Goal: Transaction & Acquisition: Download file/media

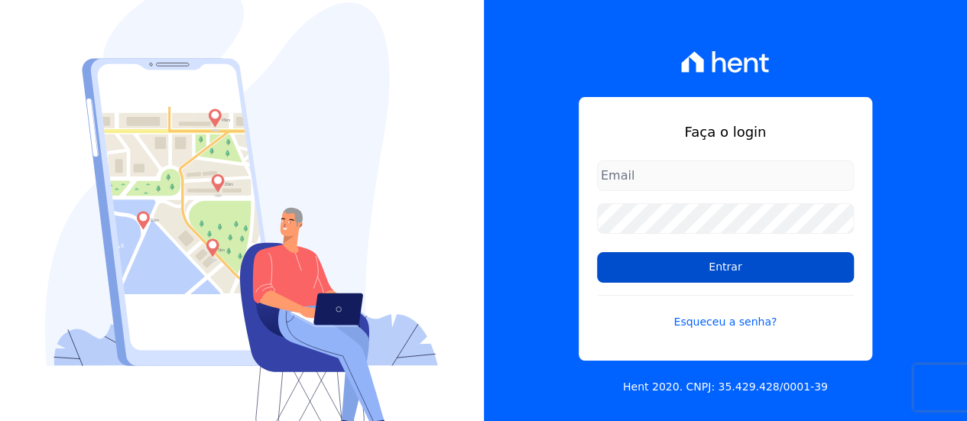
type input "[EMAIL_ADDRESS][DOMAIN_NAME]"
click at [751, 264] on input "Entrar" at bounding box center [725, 267] width 257 height 31
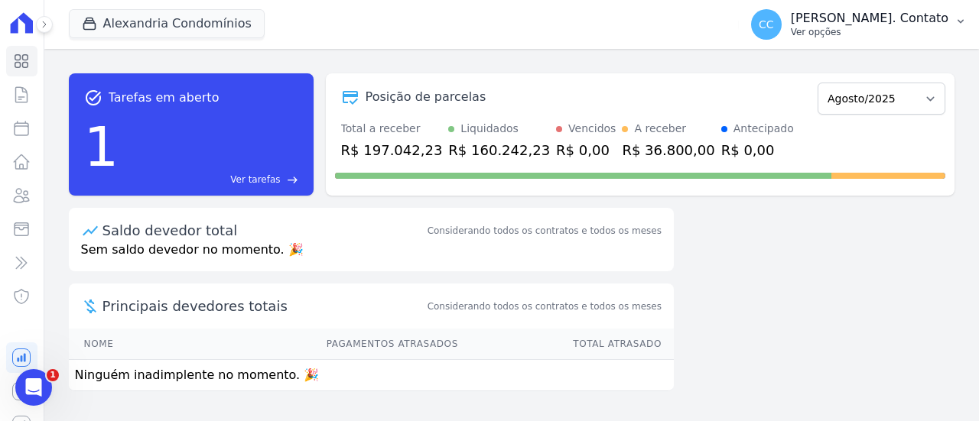
click at [907, 35] on p "Ver opções" at bounding box center [870, 32] width 158 height 12
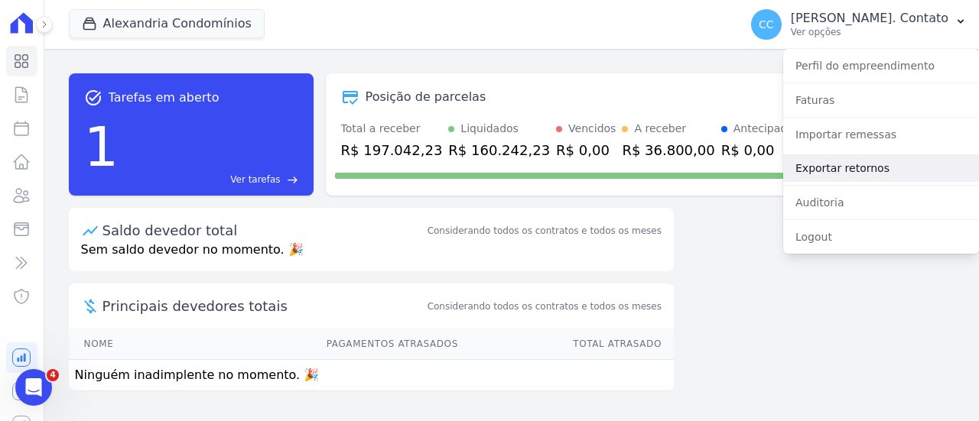
click at [874, 167] on link "Exportar retornos" at bounding box center [881, 168] width 196 height 28
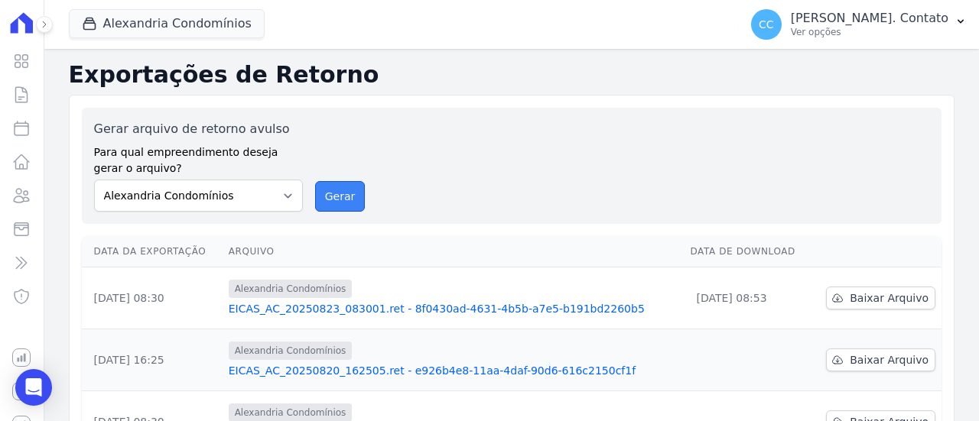
click at [340, 193] on button "Gerar" at bounding box center [340, 196] width 50 height 31
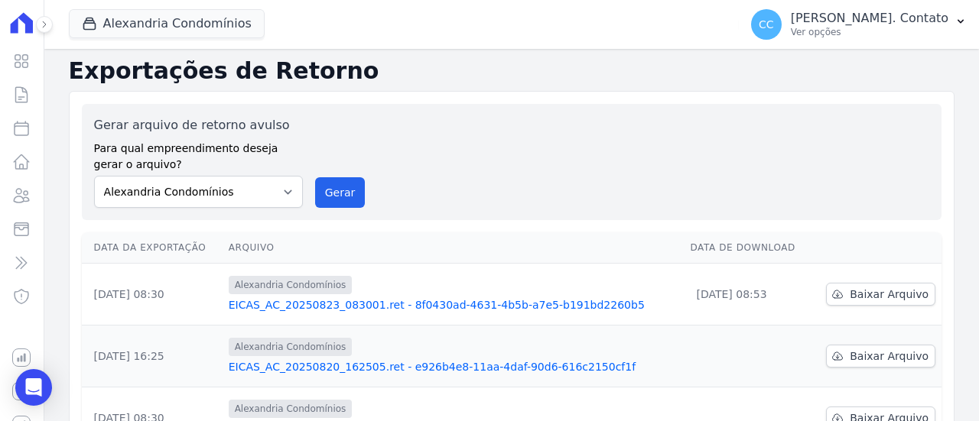
scroll to position [76, 0]
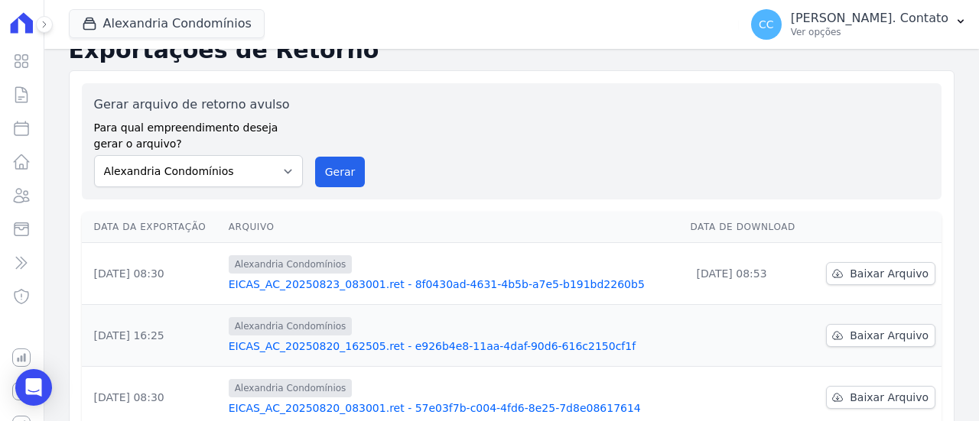
click at [453, 284] on link "EICAS_AC_20250823_083001.ret - 8f0430ad-4631-4b5b-a7e5-b191bd2260b5" at bounding box center [454, 284] width 450 height 15
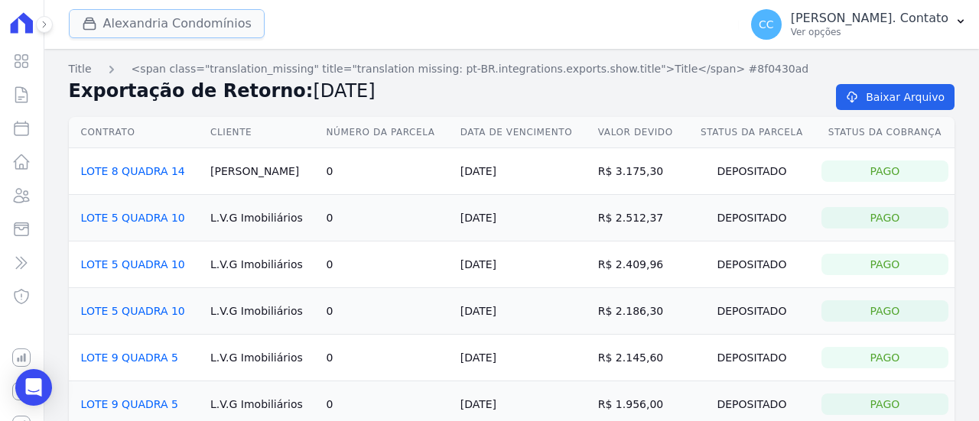
click at [133, 15] on button "Alexandria Condomínios" at bounding box center [167, 23] width 196 height 29
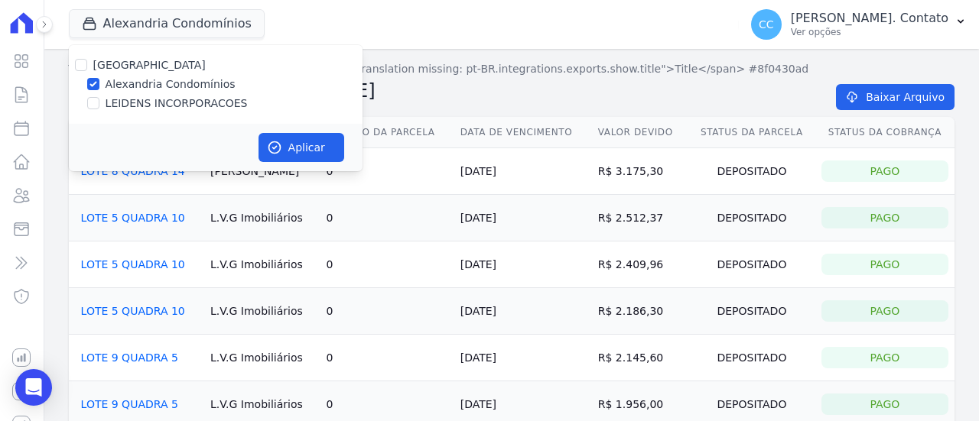
click at [164, 95] on div "Alexandria Alexandria Condomínios LEIDENS INCORPORACOES" at bounding box center [216, 84] width 294 height 79
click at [163, 105] on label "LEIDENS INCORPORACOES" at bounding box center [177, 104] width 142 height 16
click at [99, 105] on input "LEIDENS INCORPORACOES" at bounding box center [93, 103] width 12 height 12
checkbox input "true"
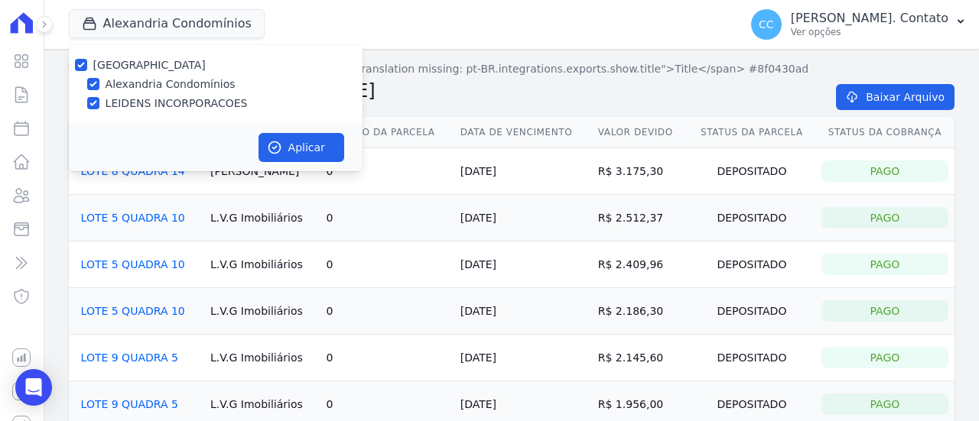
click at [176, 86] on label "Alexandria Condomínios" at bounding box center [171, 84] width 130 height 16
click at [99, 86] on input "Alexandria Condomínios" at bounding box center [93, 84] width 12 height 12
checkbox input "false"
click at [303, 146] on button "Aplicar" at bounding box center [301, 147] width 86 height 29
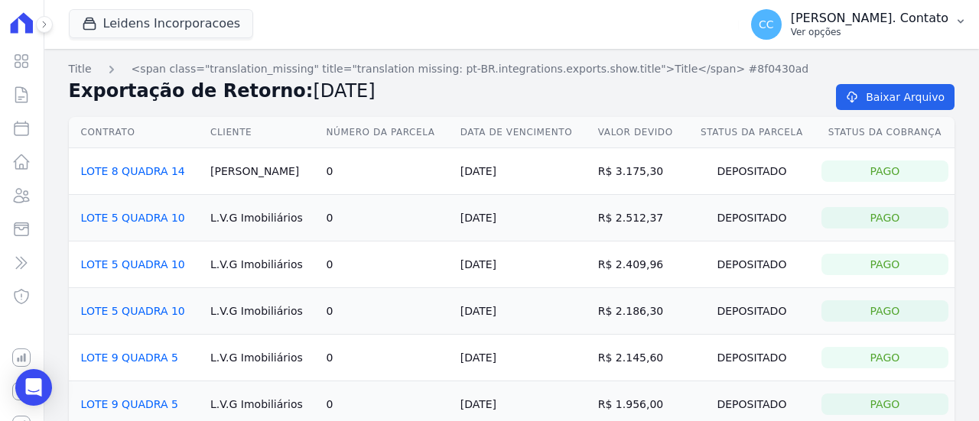
click at [906, 15] on p "Carla. Contato" at bounding box center [870, 18] width 158 height 15
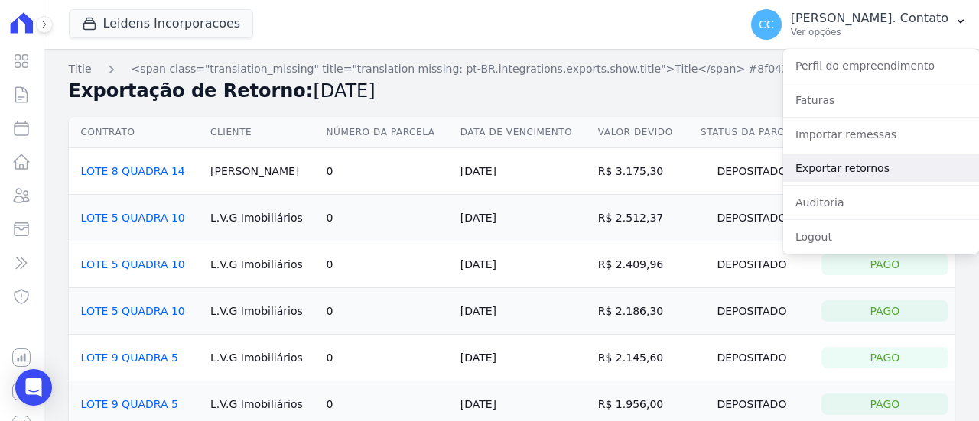
click at [860, 154] on link "Exportar retornos" at bounding box center [881, 168] width 196 height 28
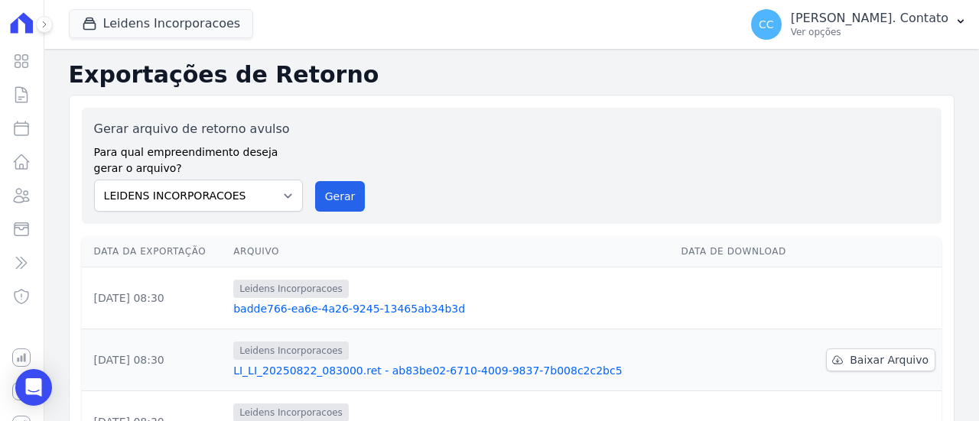
click at [369, 303] on link "badde766-ea6e-4a26-9245-13465ab34b3d" at bounding box center [450, 308] width 435 height 15
